Goal: Task Accomplishment & Management: Use online tool/utility

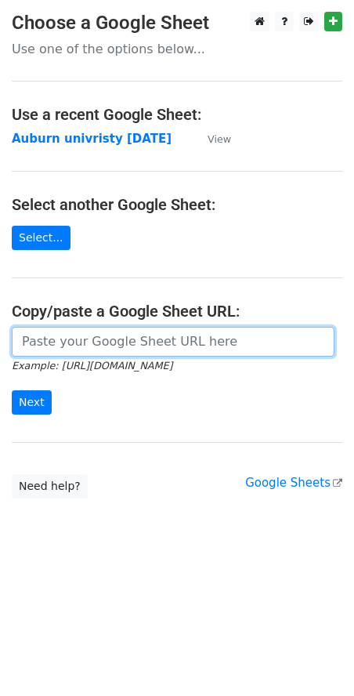
click at [23, 339] on input "url" at bounding box center [173, 342] width 323 height 30
paste input "[URL][DOMAIN_NAME]"
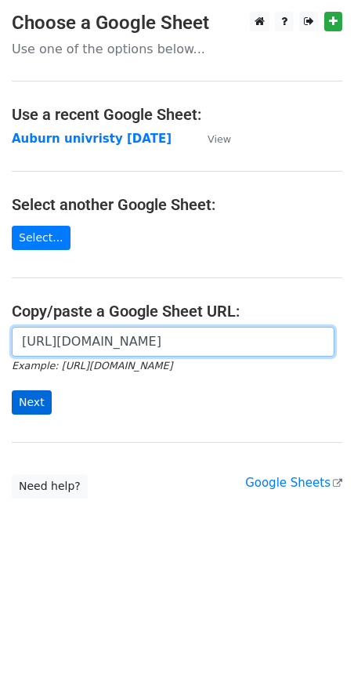
type input "[URL][DOMAIN_NAME]"
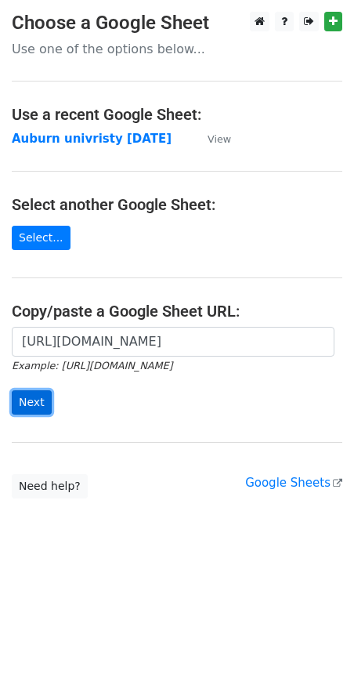
scroll to position [0, 0]
click at [24, 407] on input "Next" at bounding box center [32, 402] width 40 height 24
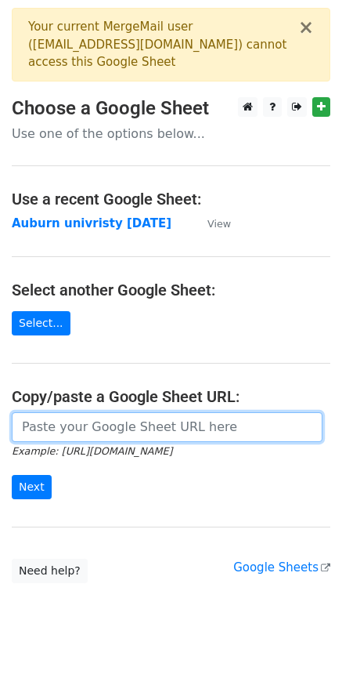
click at [49, 422] on input "url" at bounding box center [167, 427] width 311 height 30
paste input "[URL][DOMAIN_NAME]"
type input "[URL][DOMAIN_NAME]"
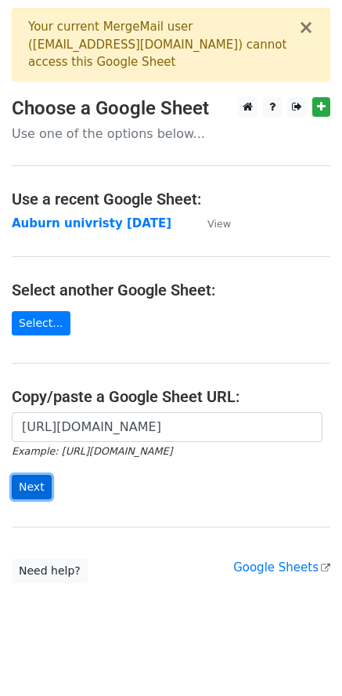
scroll to position [0, 0]
click at [27, 483] on input "Next" at bounding box center [32, 487] width 40 height 24
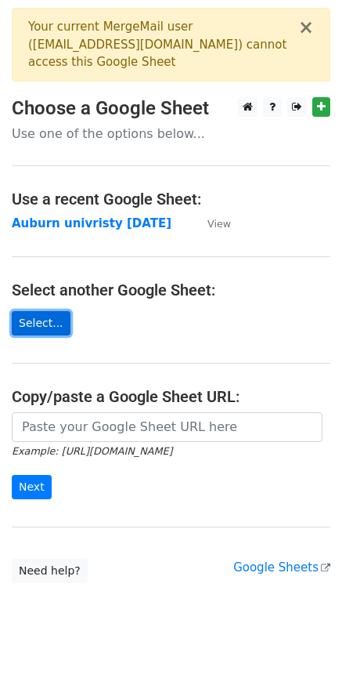
click at [58, 327] on link "Select..." at bounding box center [41, 323] width 59 height 24
click at [56, 332] on link "Select..." at bounding box center [41, 323] width 59 height 24
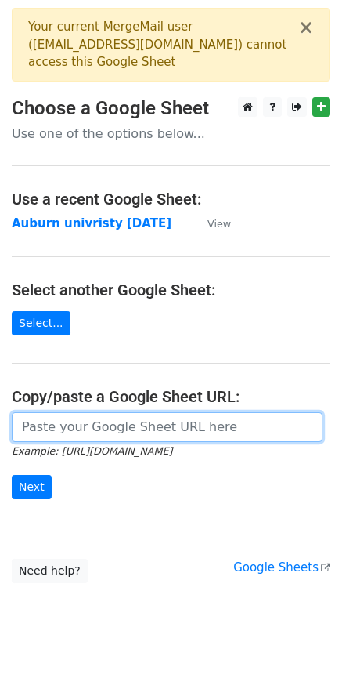
click at [50, 420] on input "url" at bounding box center [167, 427] width 311 height 30
paste input "[URL][DOMAIN_NAME]"
type input "[URL][DOMAIN_NAME]"
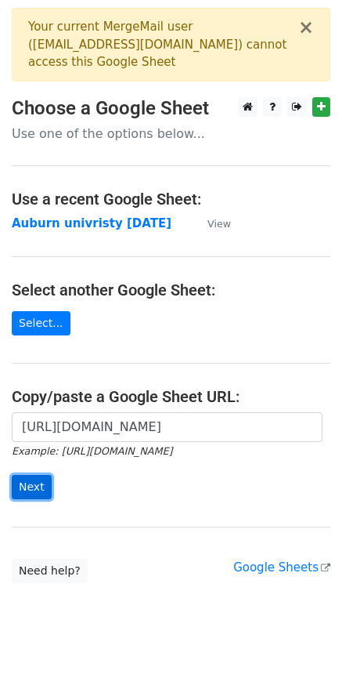
scroll to position [0, 0]
click at [30, 497] on input "Next" at bounding box center [32, 487] width 40 height 24
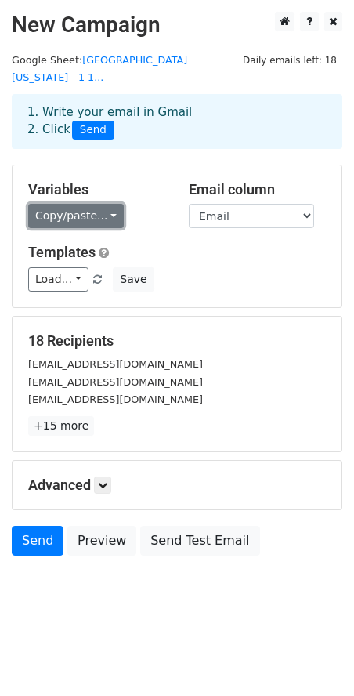
click at [85, 204] on link "Copy/paste..." at bounding box center [76, 216] width 96 height 24
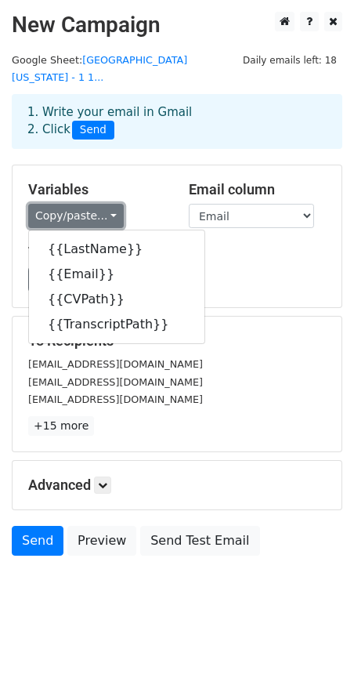
click at [85, 204] on link "Copy/paste..." at bounding box center [76, 216] width 96 height 24
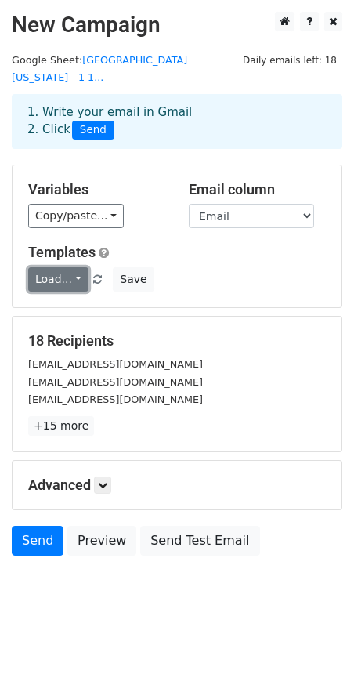
click at [67, 267] on link "Load..." at bounding box center [58, 279] width 60 height 24
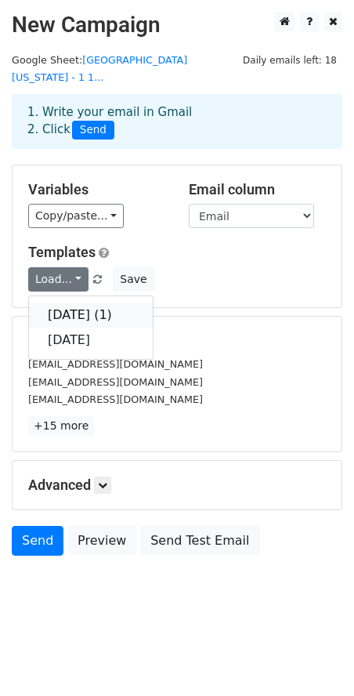
click at [70, 302] on link "oct 14 (1)" at bounding box center [91, 314] width 124 height 25
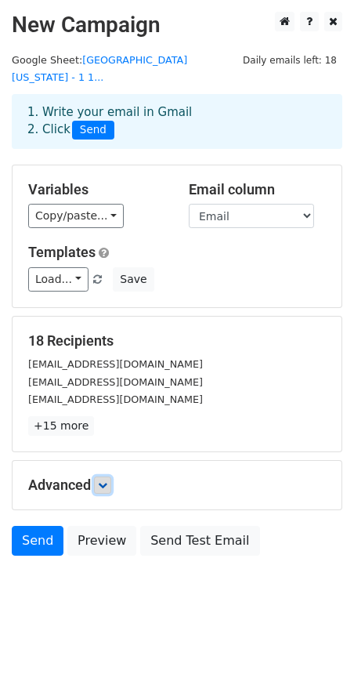
click at [103, 480] on icon at bounding box center [102, 484] width 9 height 9
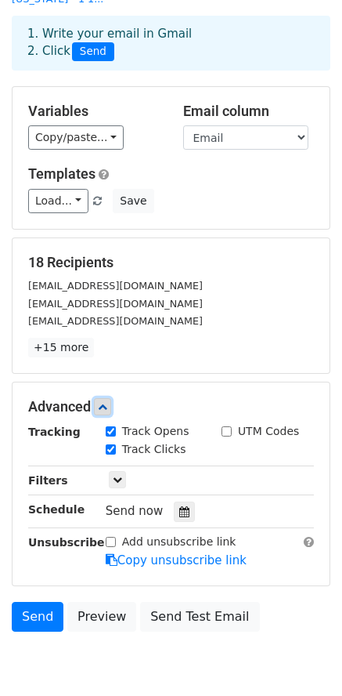
scroll to position [128, 0]
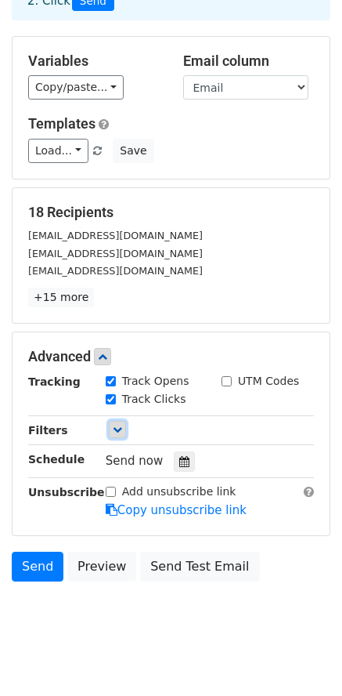
click at [113, 425] on icon at bounding box center [117, 429] width 9 height 9
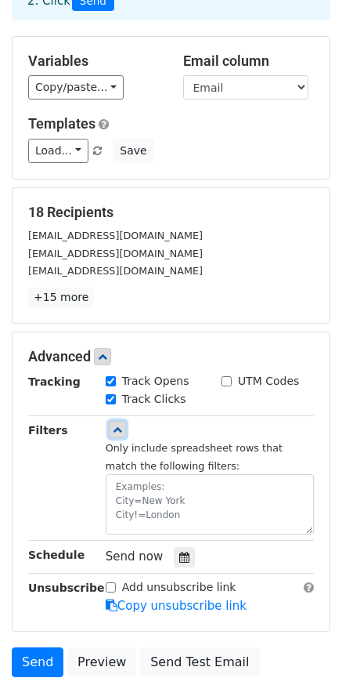
click at [113, 425] on icon at bounding box center [117, 429] width 9 height 9
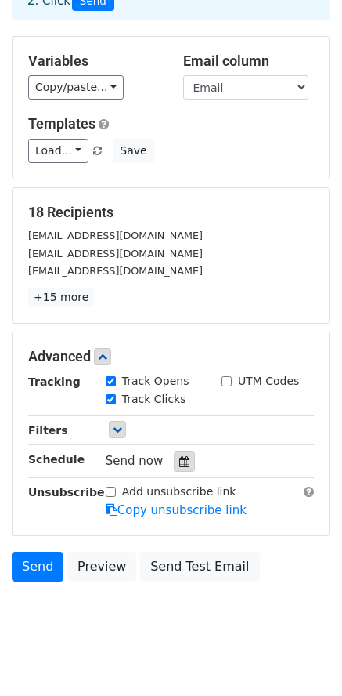
click at [179, 456] on icon at bounding box center [184, 461] width 10 height 11
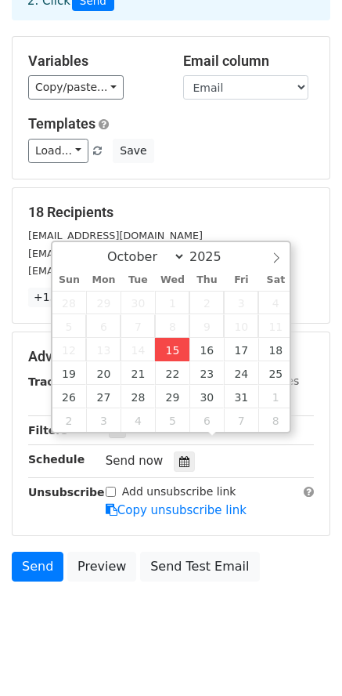
type input "2025-10-15 17:06"
type input "05"
type input "06"
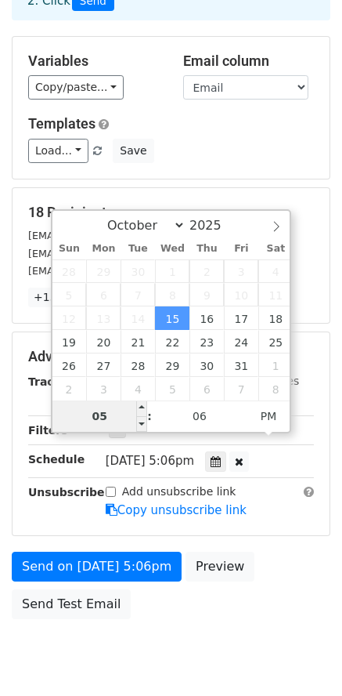
type input "6"
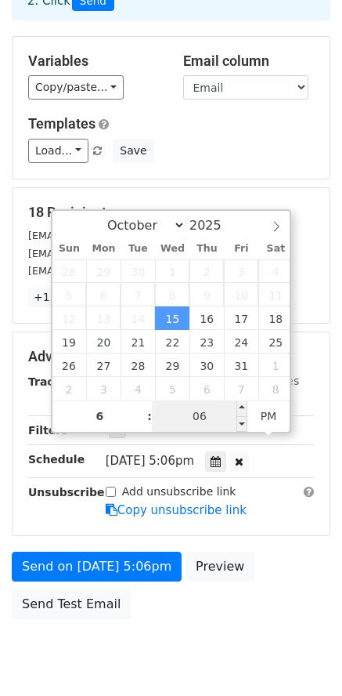
type input "2025-10-15 18:06"
type input "06"
click at [218, 409] on input "06" at bounding box center [200, 415] width 96 height 31
type input "1"
type input "30"
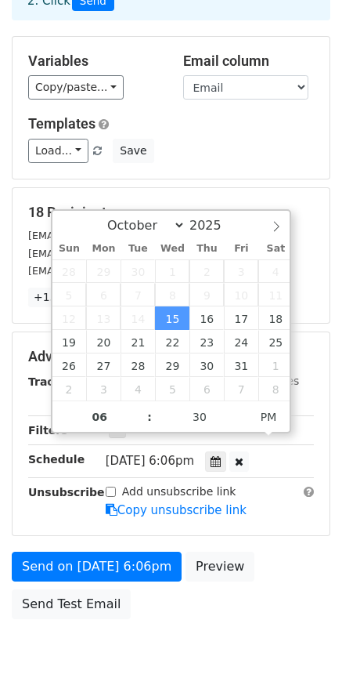
type input "2025-10-15 18:30"
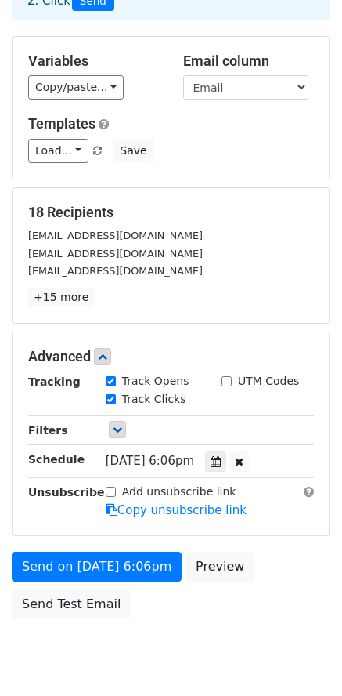
click at [181, 577] on div "Send on Oct 15 at 6:06pm Preview Send Test Email" at bounding box center [171, 589] width 342 height 75
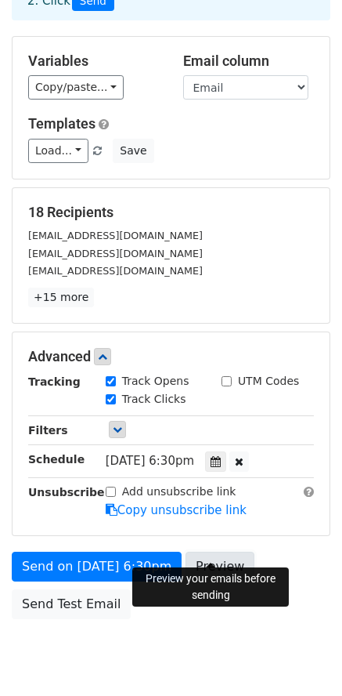
click at [196, 552] on link "Preview" at bounding box center [220, 567] width 69 height 30
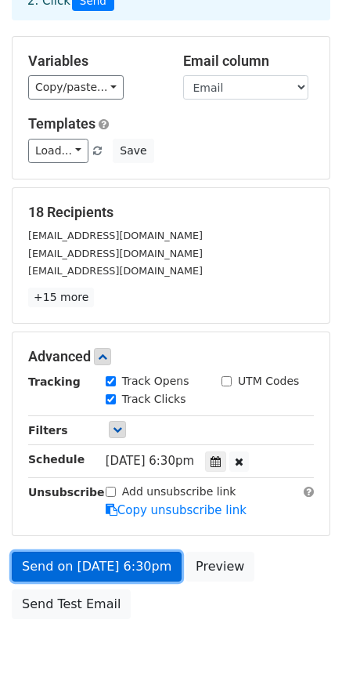
click at [86, 558] on link "Send on Oct 15 at 6:30pm" at bounding box center [97, 567] width 170 height 30
